Goal: Task Accomplishment & Management: Manage account settings

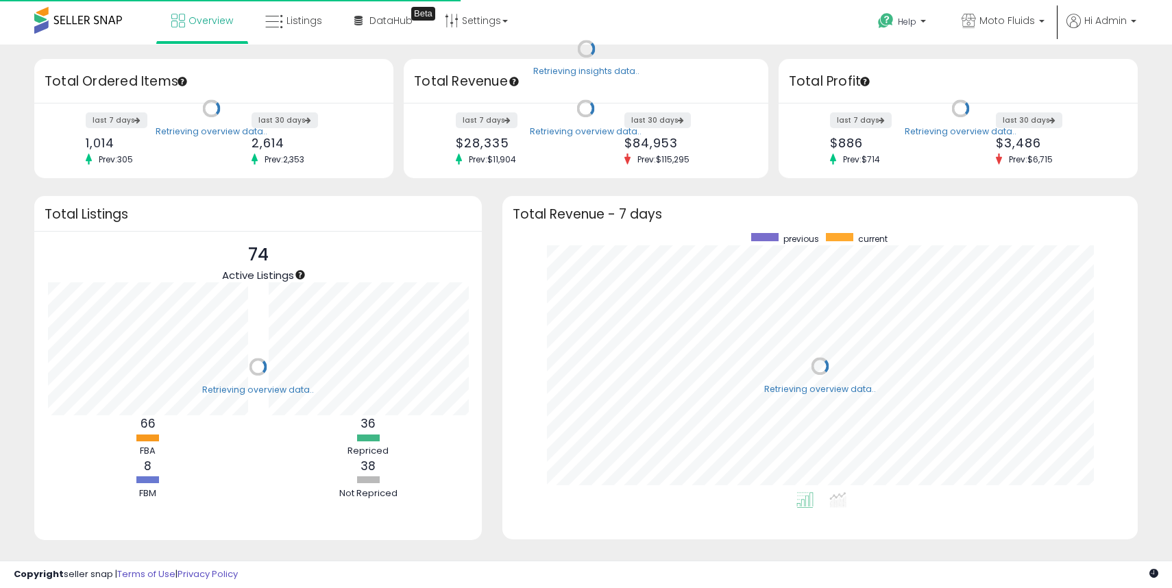
scroll to position [259, 608]
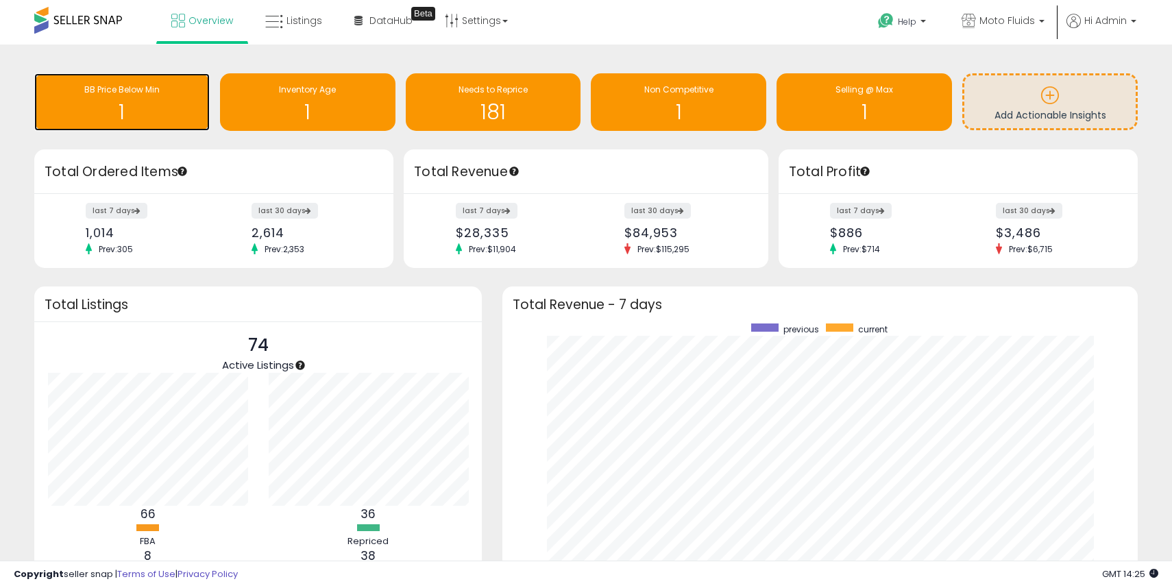
click at [92, 121] on h1 "1" at bounding box center [122, 112] width 162 height 23
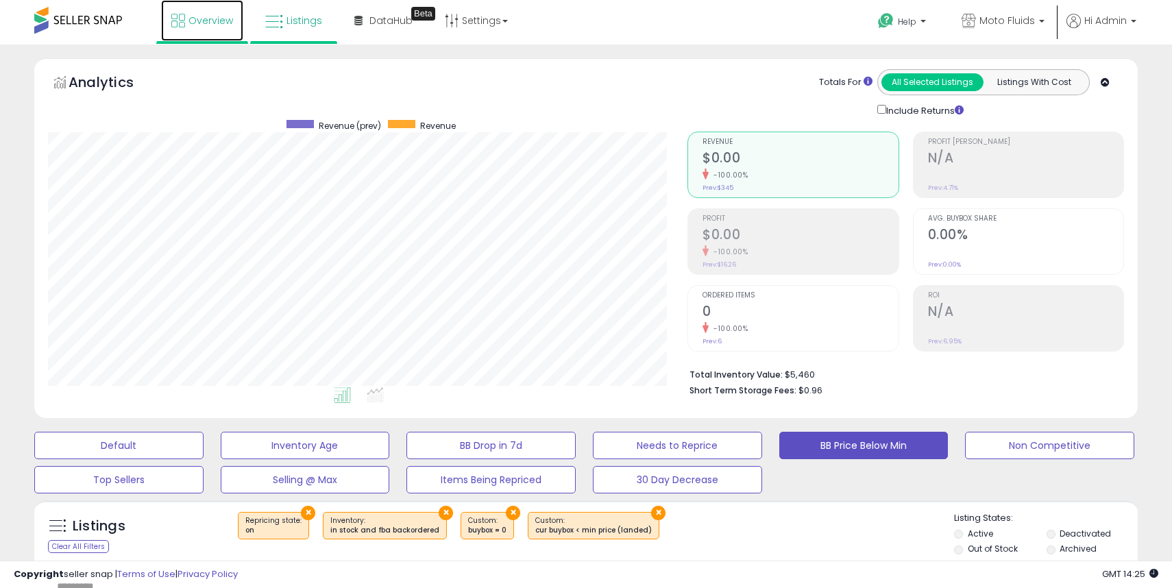
click at [211, 33] on link "Overview" at bounding box center [202, 20] width 82 height 41
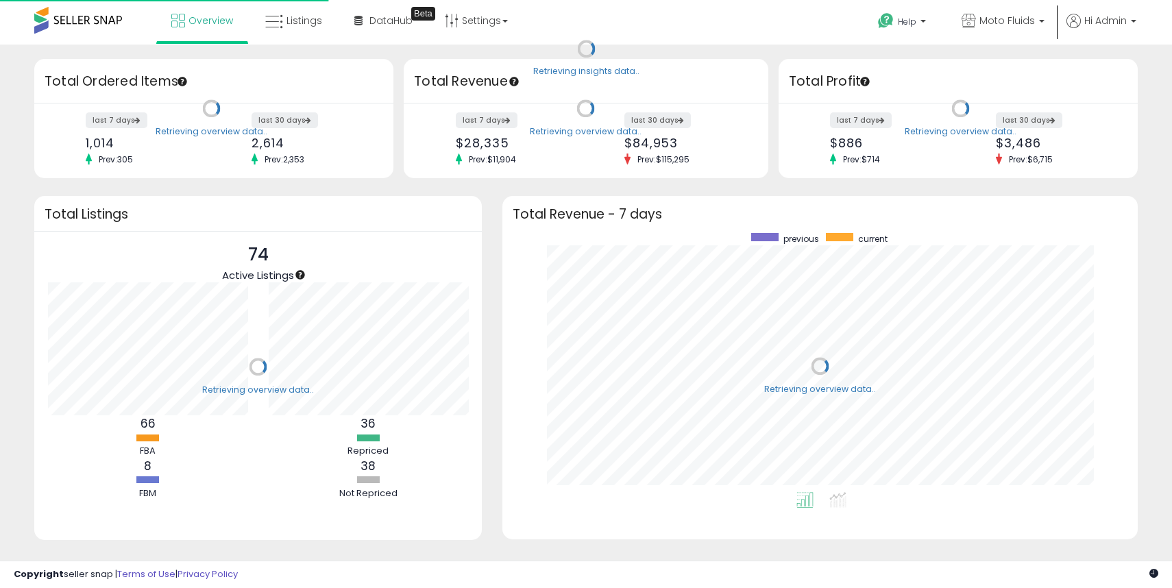
scroll to position [259, 608]
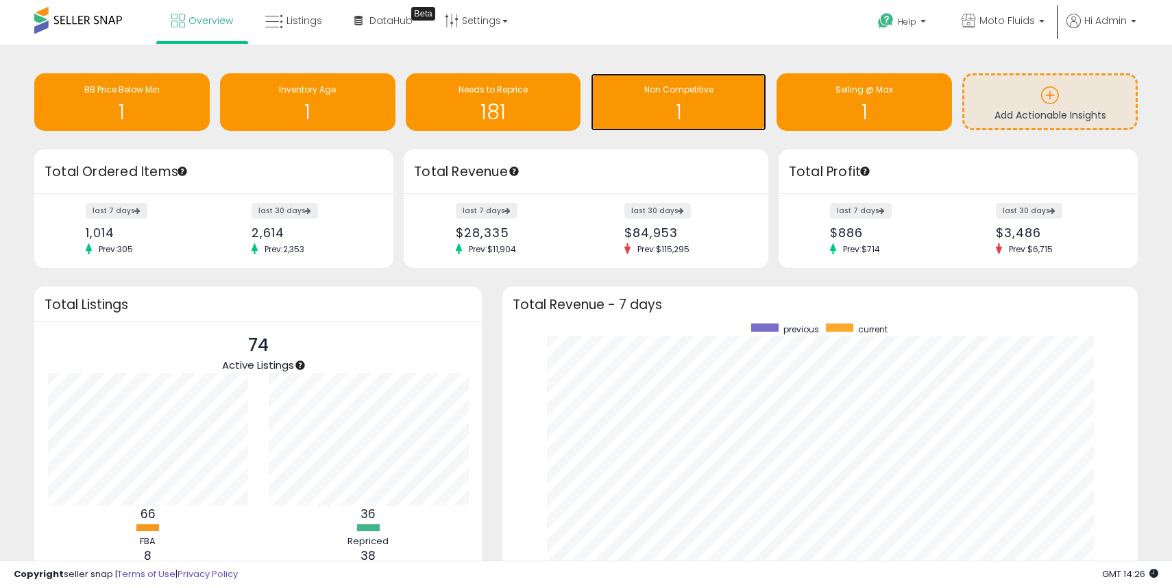
click at [695, 113] on h1 "1" at bounding box center [679, 112] width 162 height 23
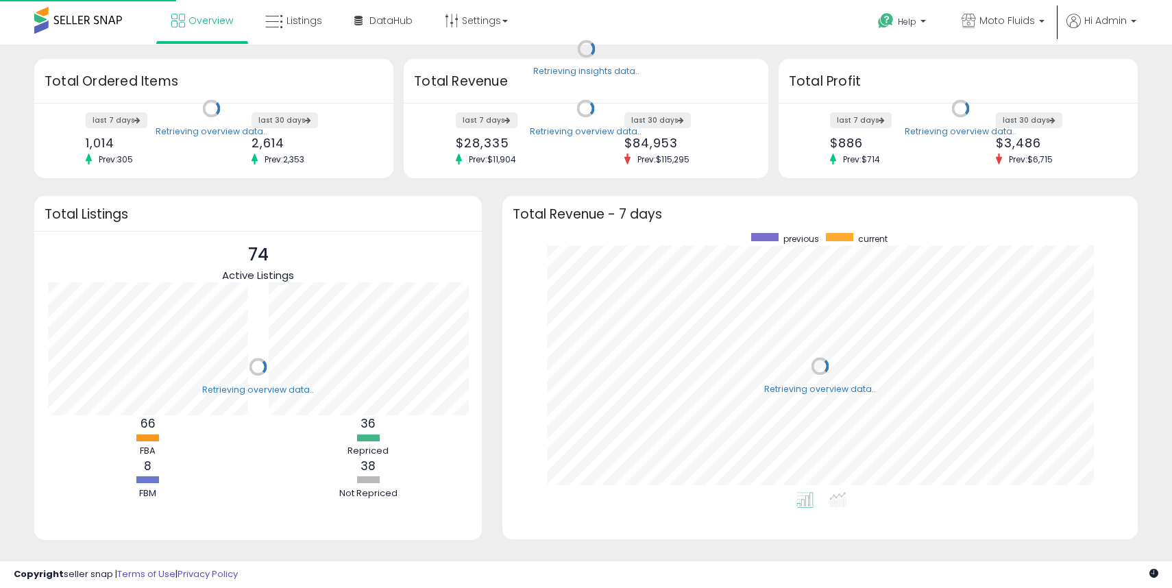
scroll to position [259, 608]
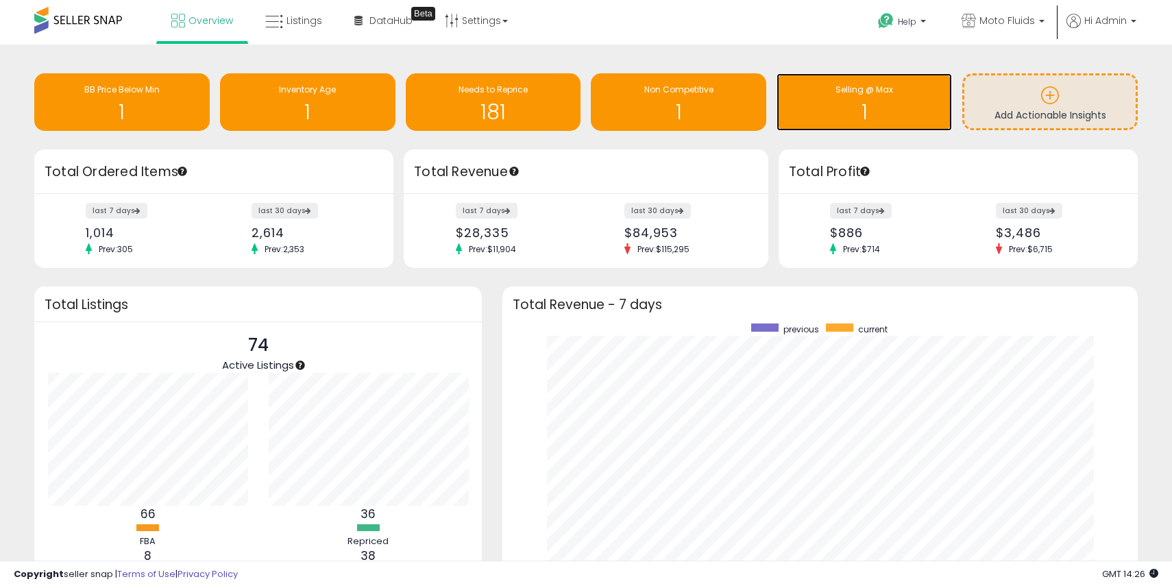
click at [873, 110] on h1 "1" at bounding box center [865, 112] width 162 height 23
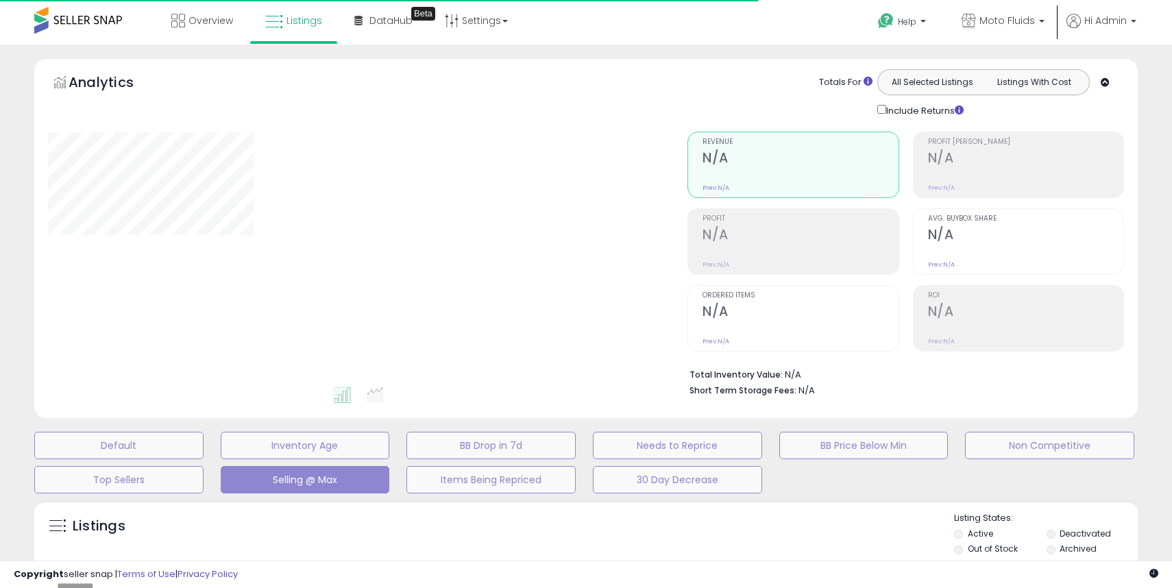
select select "**"
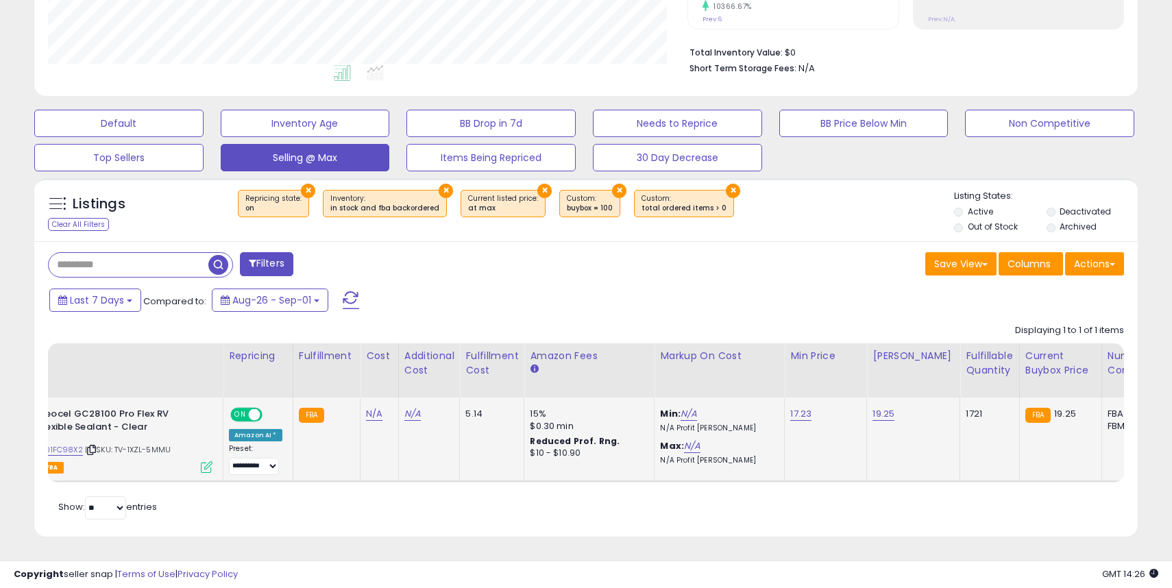
scroll to position [0, 82]
click at [879, 412] on link "19.25" at bounding box center [883, 414] width 22 height 14
type input "*****"
click at [934, 384] on button "submit" at bounding box center [921, 380] width 23 height 21
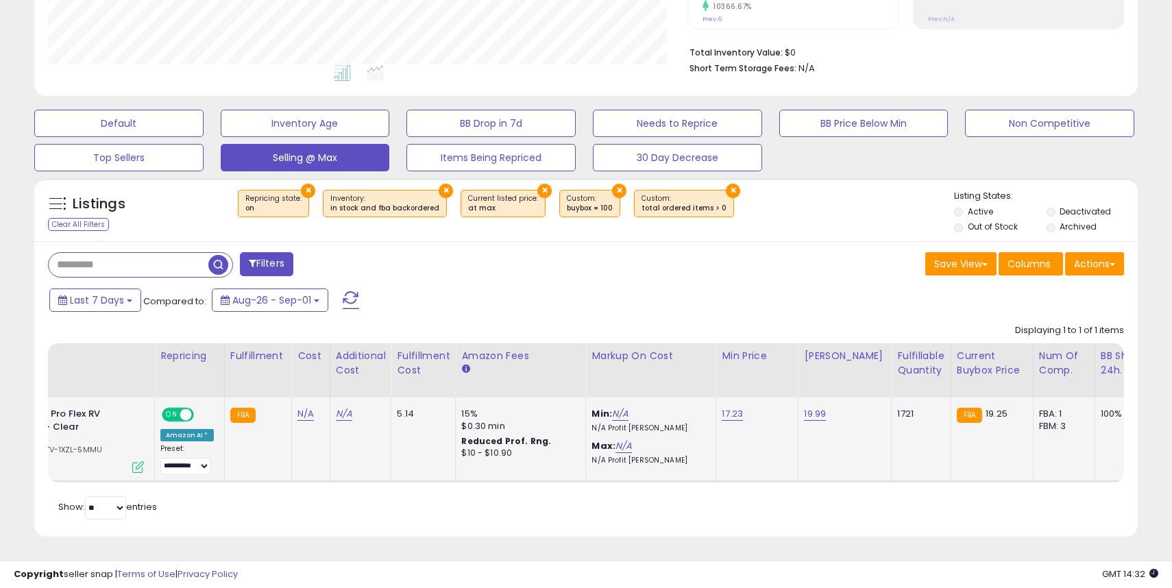
scroll to position [0, 0]
